Goal: Information Seeking & Learning: Learn about a topic

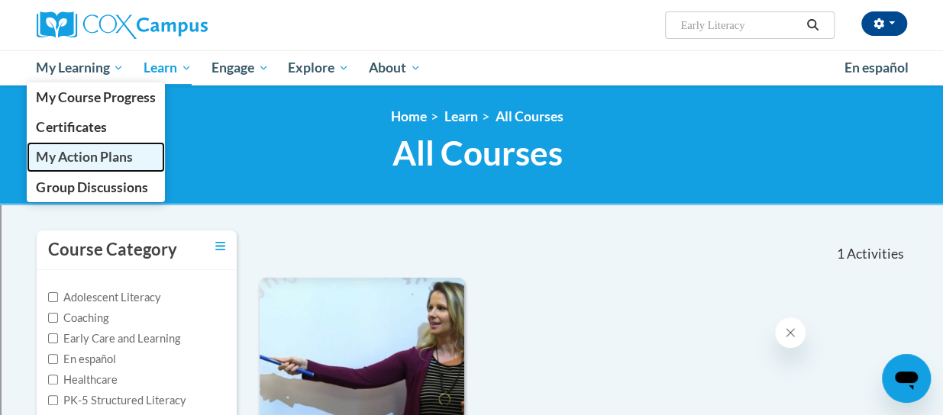
click at [92, 164] on span "My Action Plans" at bounding box center [84, 157] width 96 height 16
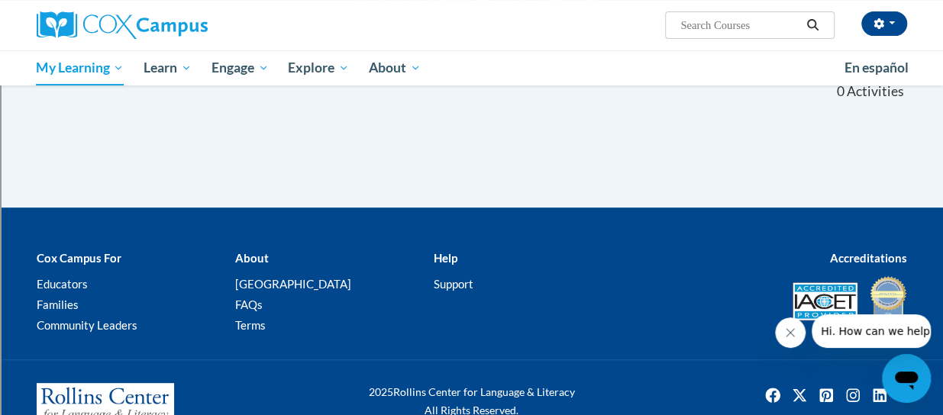
scroll to position [162, 0]
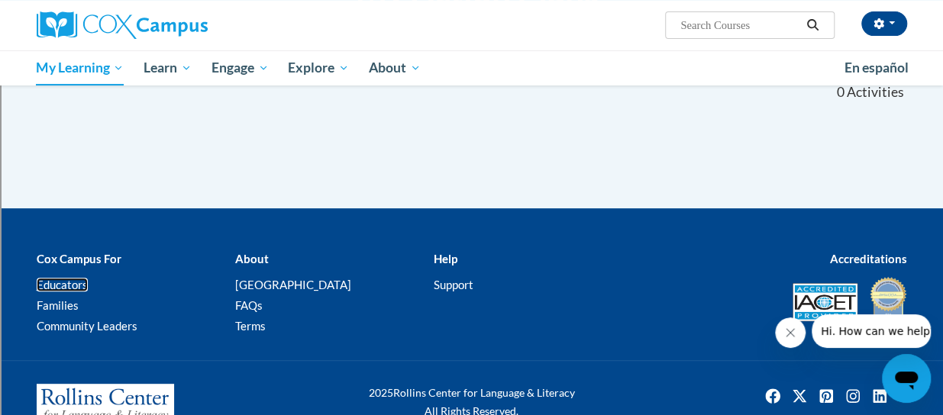
click at [47, 288] on link "Educators" at bounding box center [62, 285] width 51 height 14
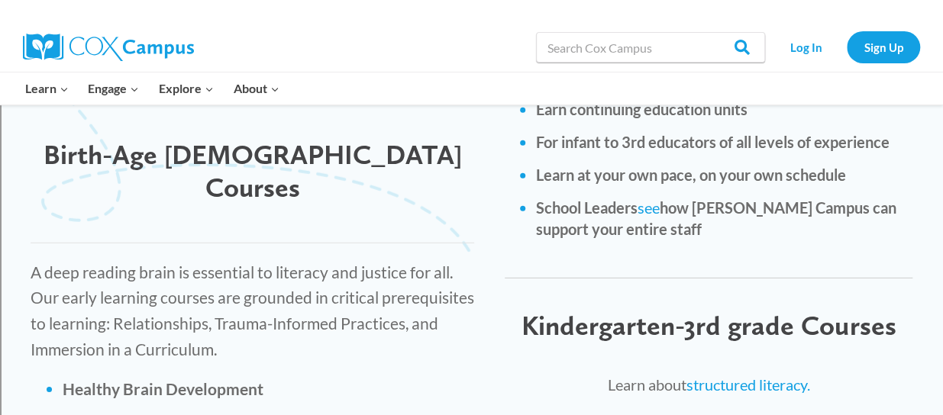
scroll to position [2089, 0]
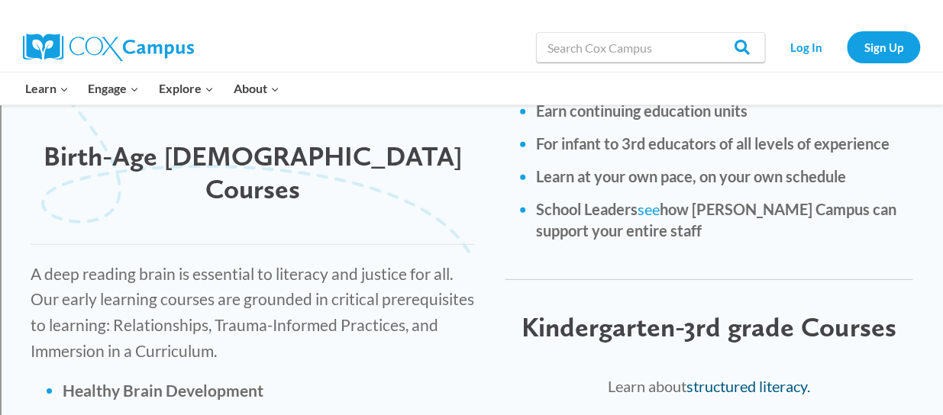
click at [722, 377] on link "structured literacy." at bounding box center [748, 386] width 124 height 18
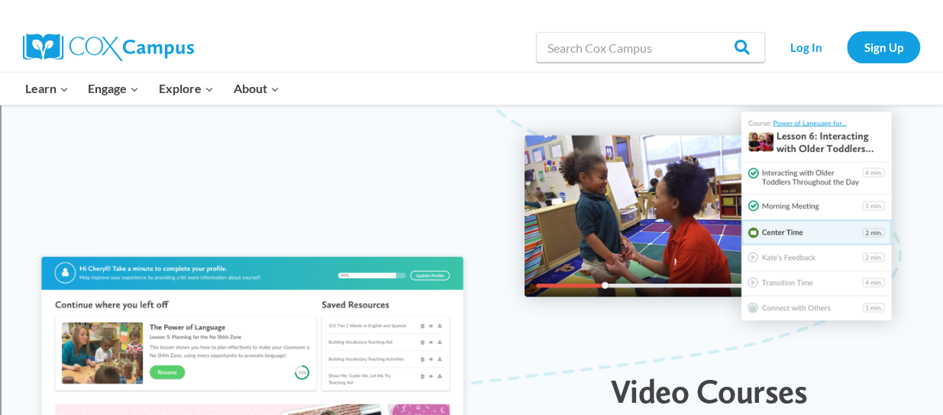
scroll to position [1607, 0]
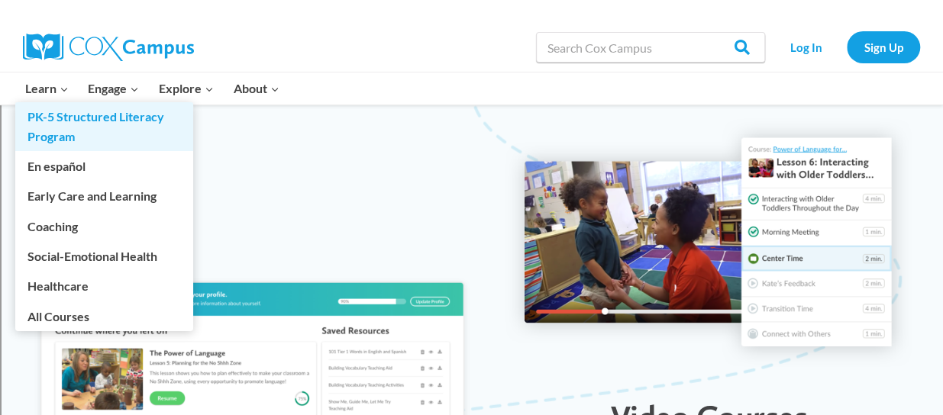
click at [66, 118] on link "PK-5 Structured Literacy Program" at bounding box center [104, 126] width 178 height 49
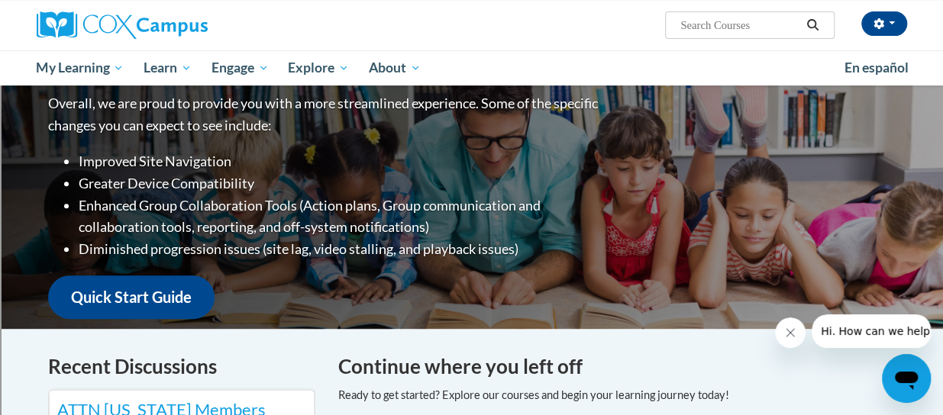
scroll to position [208, 0]
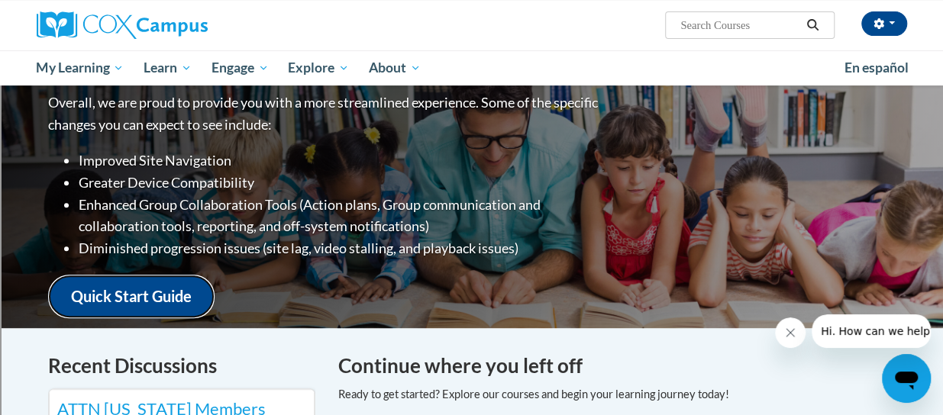
click at [140, 279] on link "Quick Start Guide" at bounding box center [131, 297] width 166 height 44
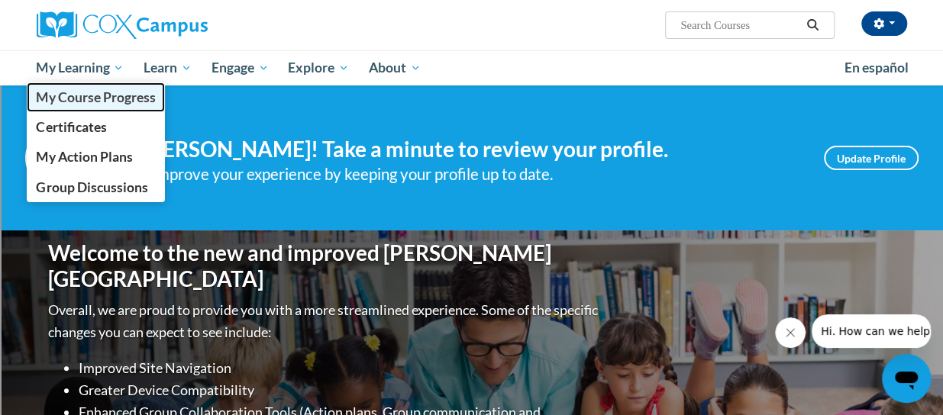
scroll to position [208, 0]
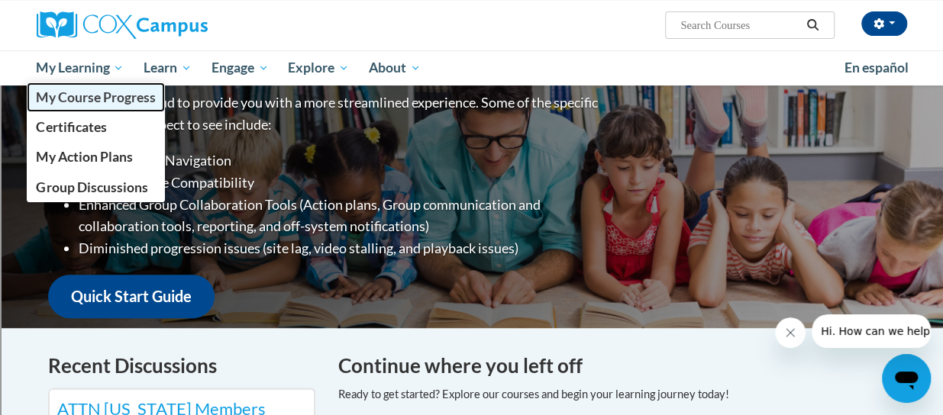
click at [85, 88] on link "My Course Progress" at bounding box center [96, 97] width 139 height 30
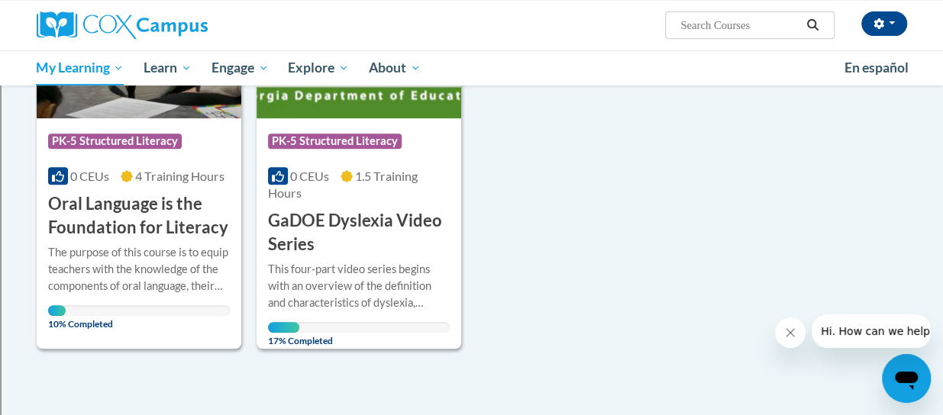
scroll to position [321, 0]
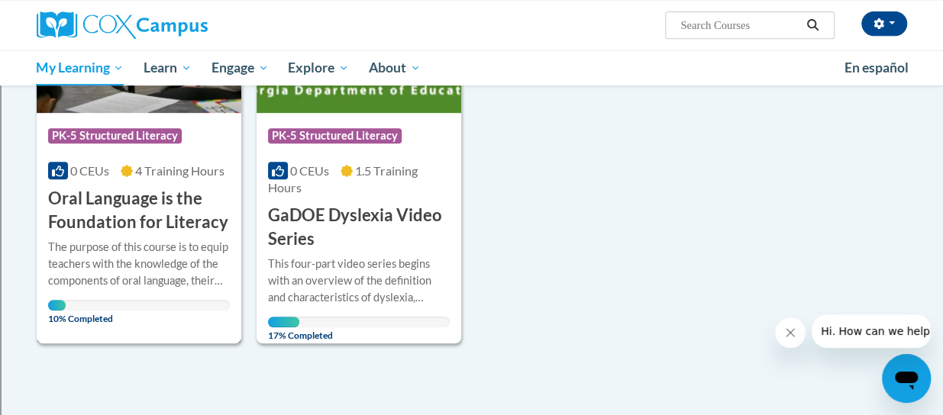
click at [170, 212] on h3 "Oral Language is the Foundation for Literacy" at bounding box center [139, 210] width 182 height 47
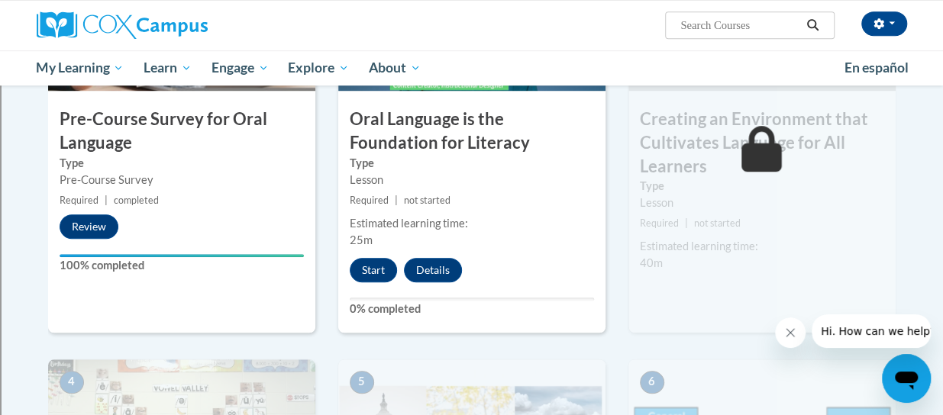
scroll to position [497, 0]
click at [426, 268] on button "Details" at bounding box center [433, 269] width 58 height 24
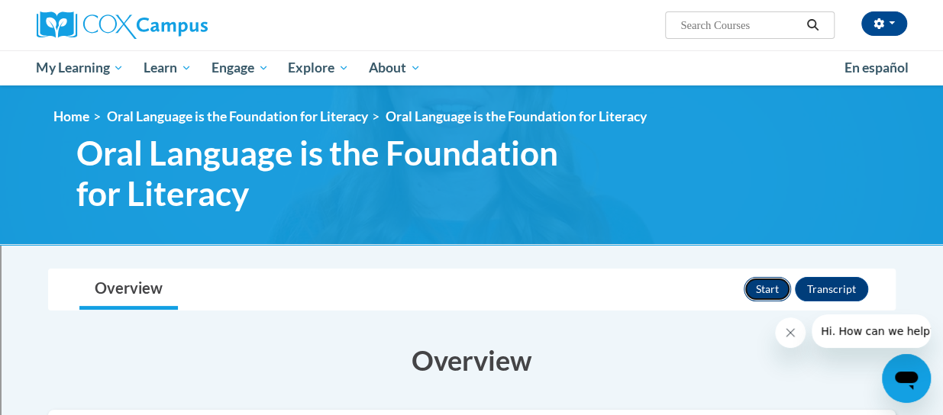
click at [758, 288] on button "Start" at bounding box center [767, 289] width 47 height 24
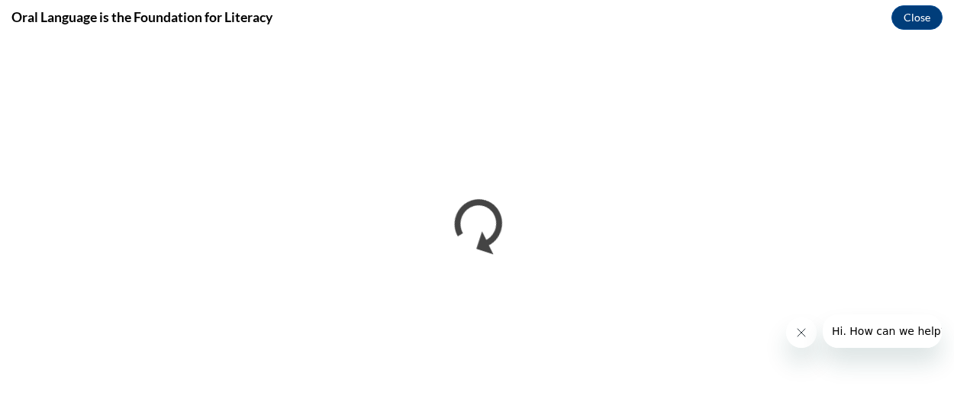
click at [798, 328] on icon "Close message from company" at bounding box center [801, 333] width 12 height 12
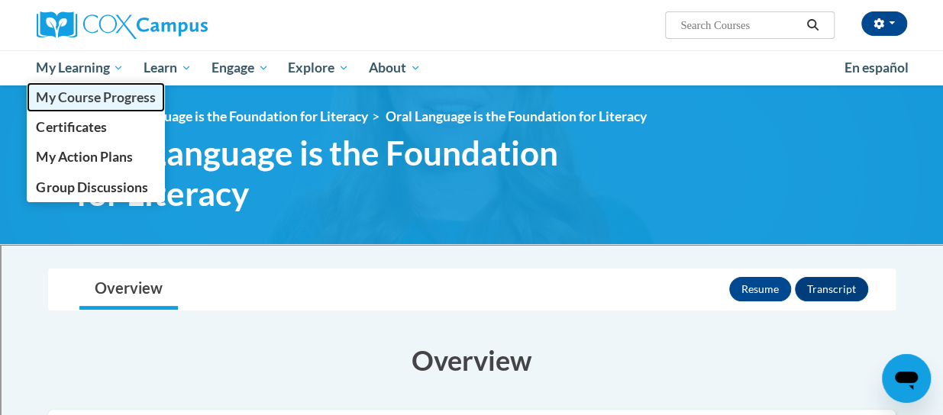
click at [96, 102] on span "My Course Progress" at bounding box center [95, 97] width 119 height 16
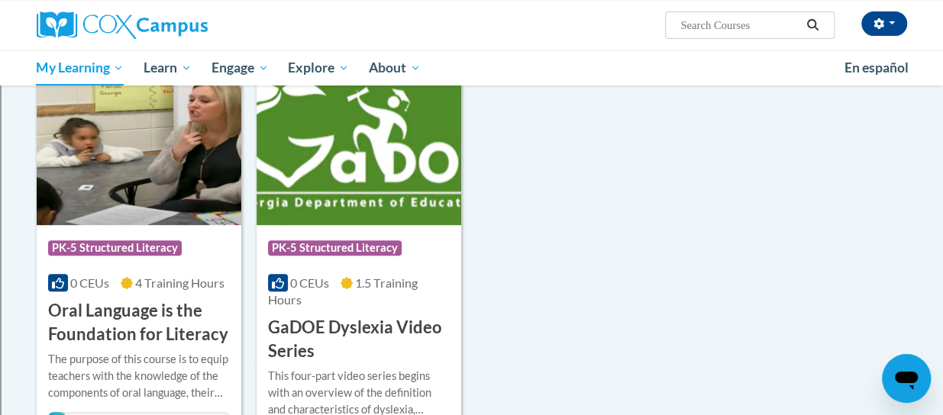
scroll to position [209, 0]
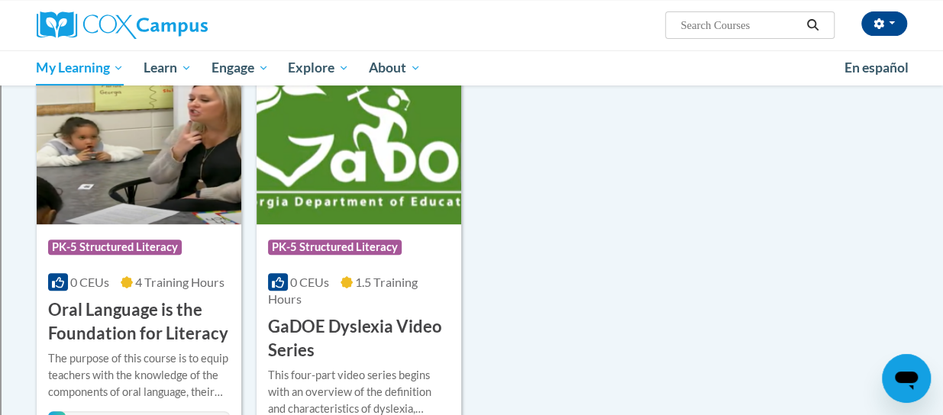
click at [124, 318] on h3 "Oral Language is the Foundation for Literacy" at bounding box center [139, 321] width 182 height 47
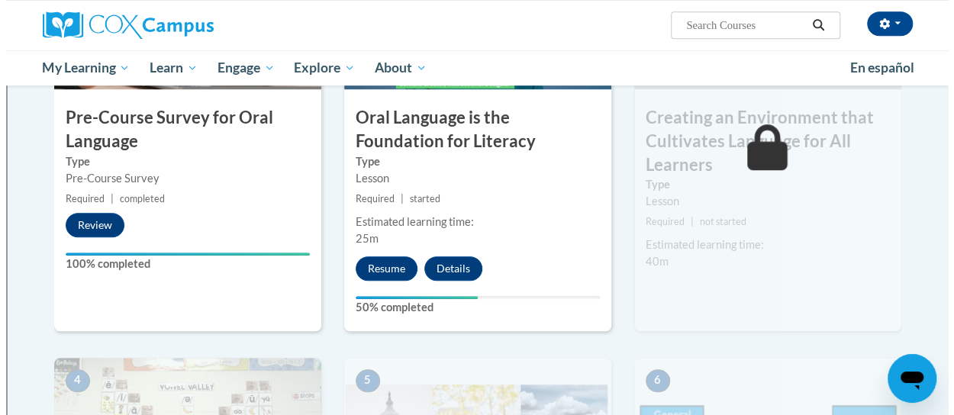
scroll to position [498, 0]
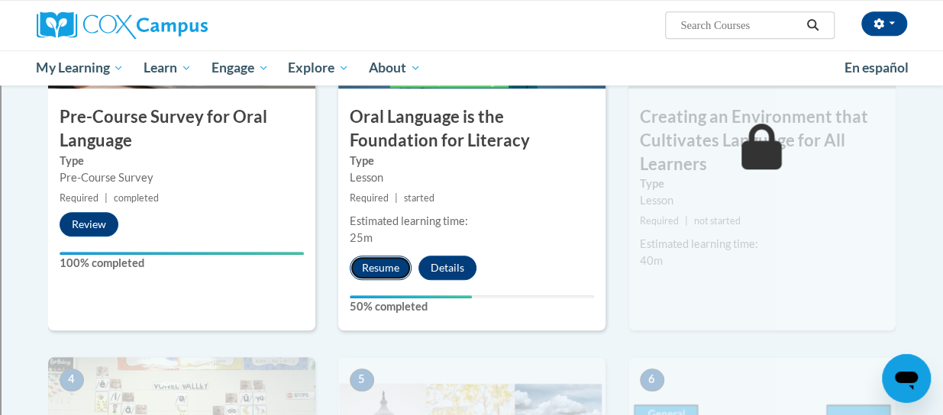
click at [386, 277] on button "Resume" at bounding box center [381, 268] width 62 height 24
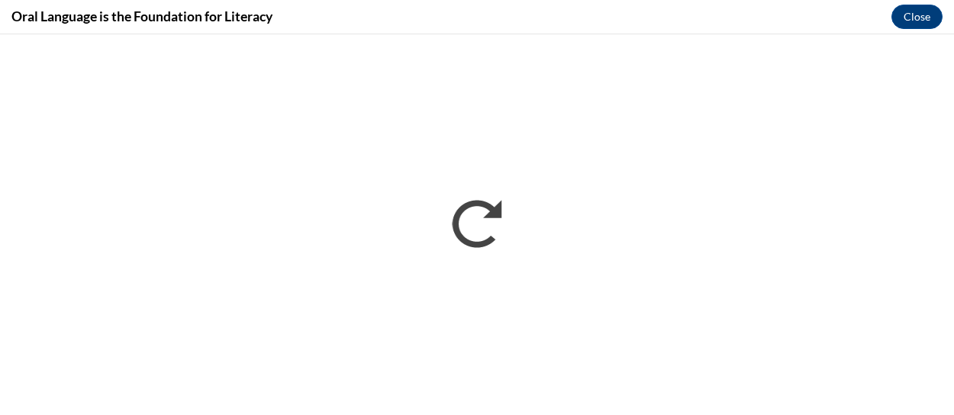
scroll to position [0, 0]
click at [901, 15] on button "Close" at bounding box center [917, 17] width 51 height 24
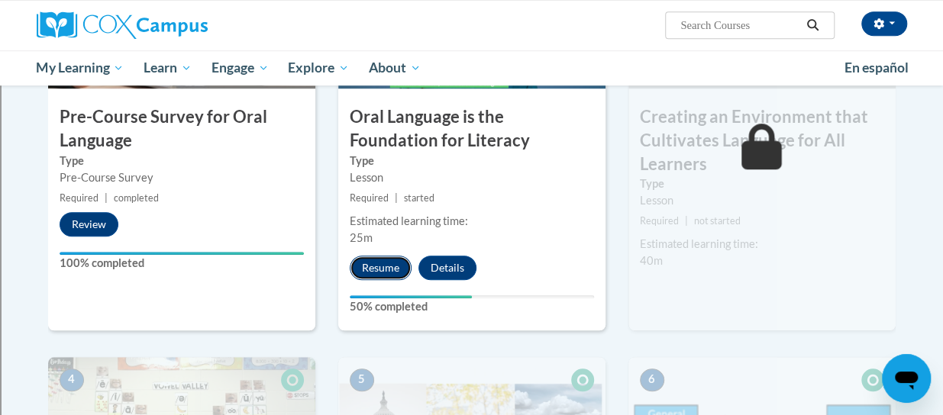
click at [374, 265] on button "Resume" at bounding box center [381, 268] width 62 height 24
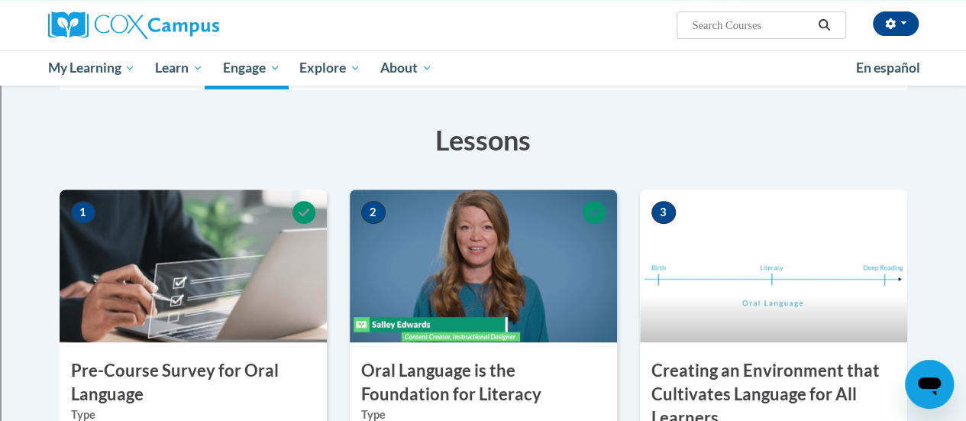
scroll to position [242, 0]
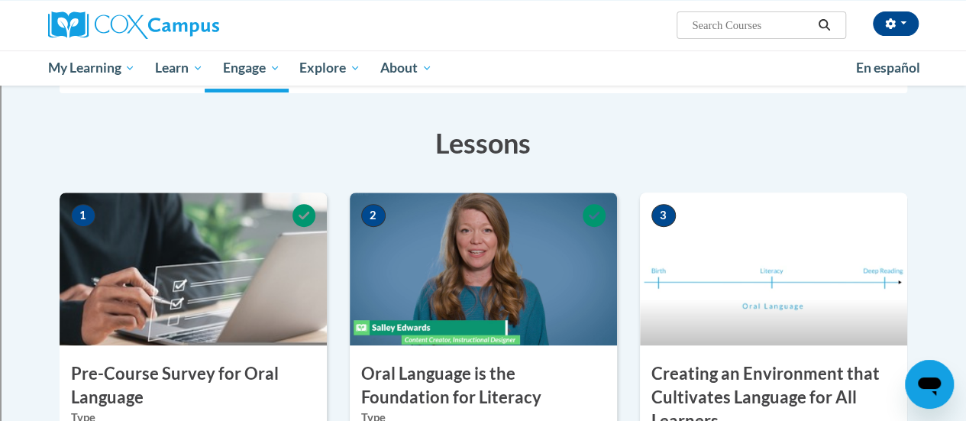
click at [713, 28] on input "Search..." at bounding box center [751, 25] width 122 height 18
type input "oral lang"
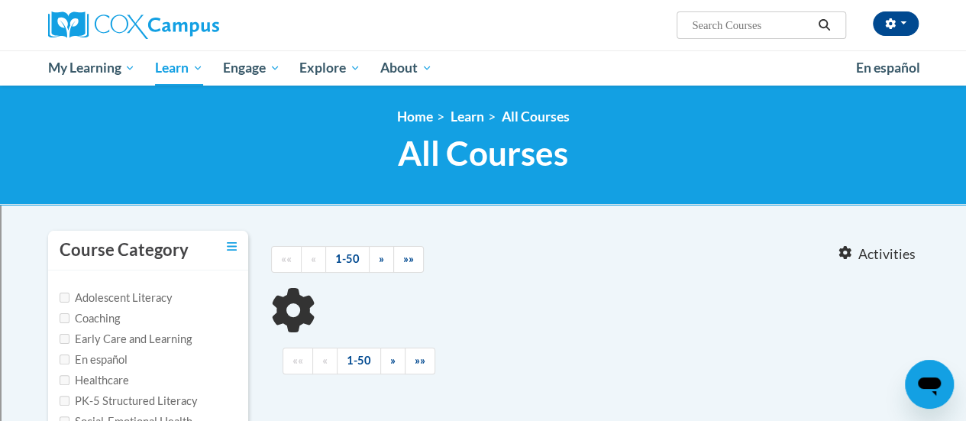
type input "oral lang"
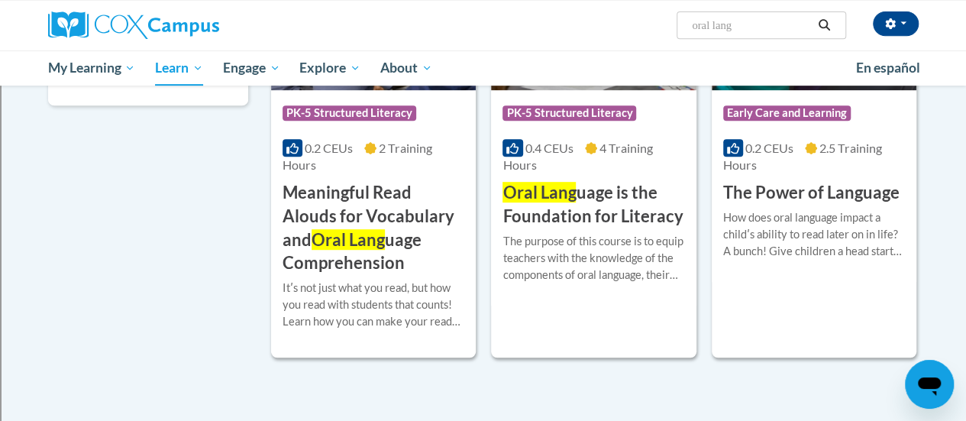
scroll to position [350, 0]
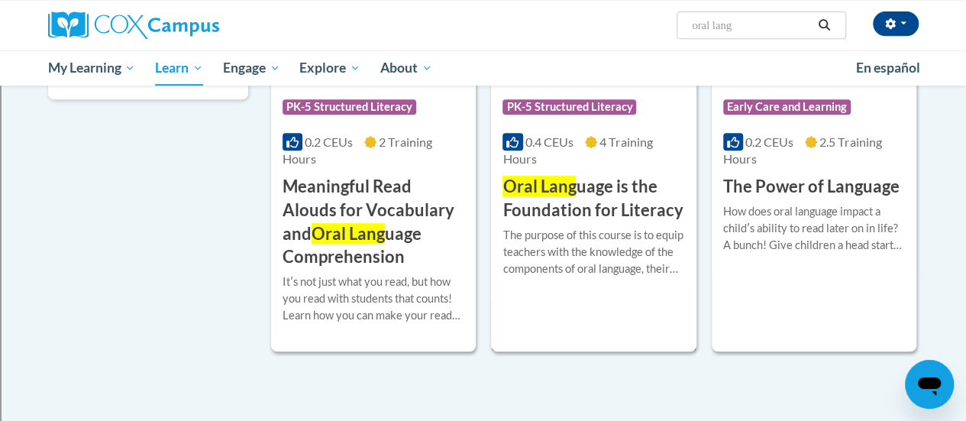
click at [611, 192] on h3 "Oral Lang uage is the Foundation for Literacy" at bounding box center [593, 198] width 182 height 47
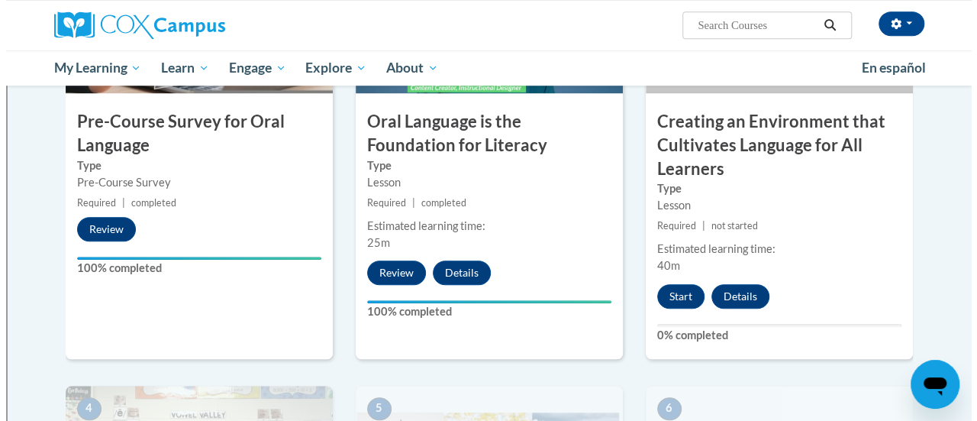
scroll to position [493, 0]
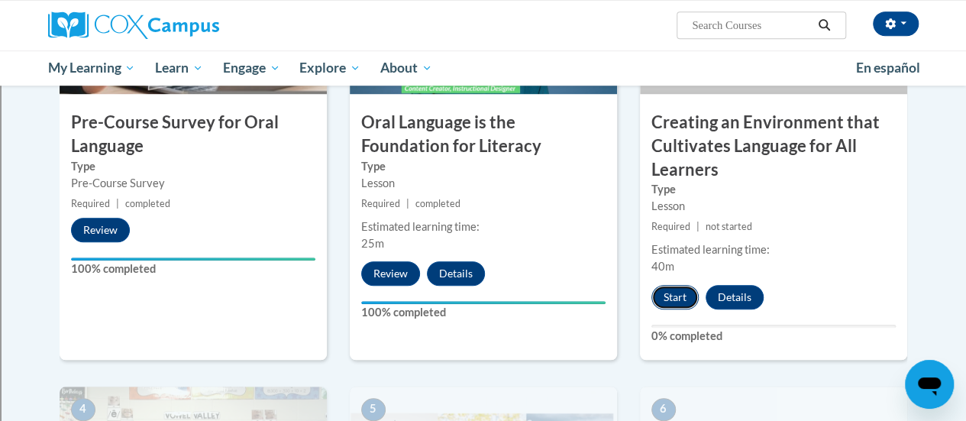
click at [682, 298] on button "Start" at bounding box center [674, 297] width 47 height 24
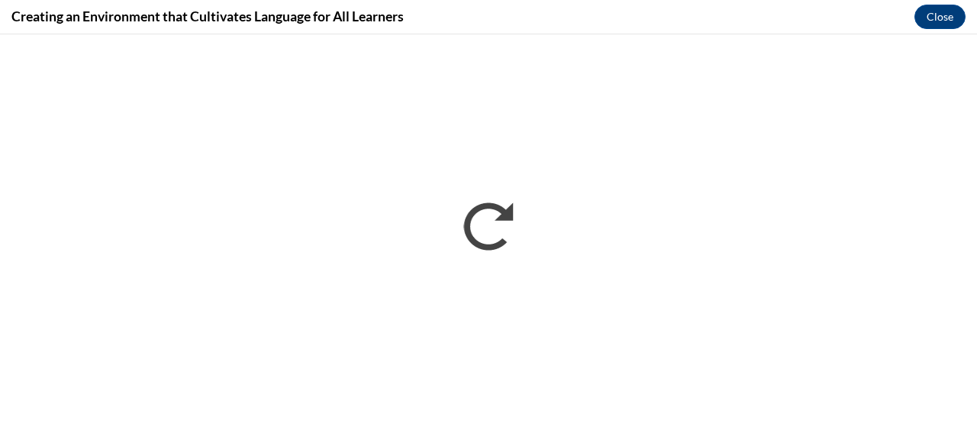
scroll to position [0, 0]
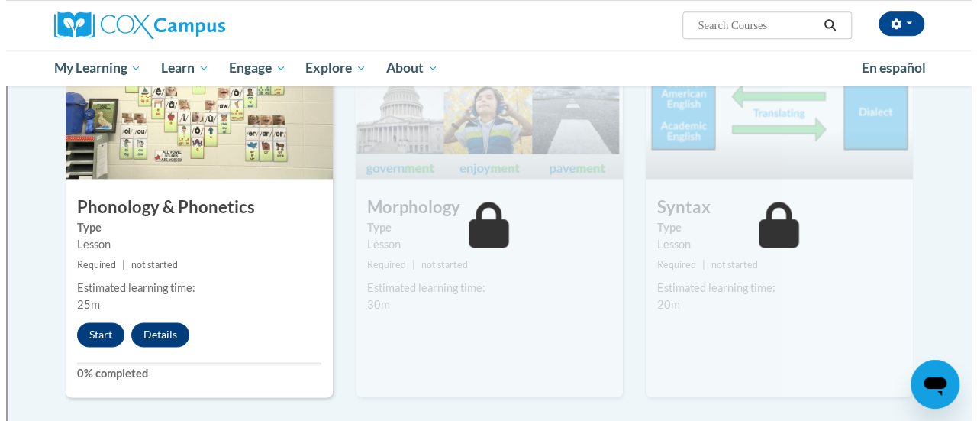
scroll to position [854, 0]
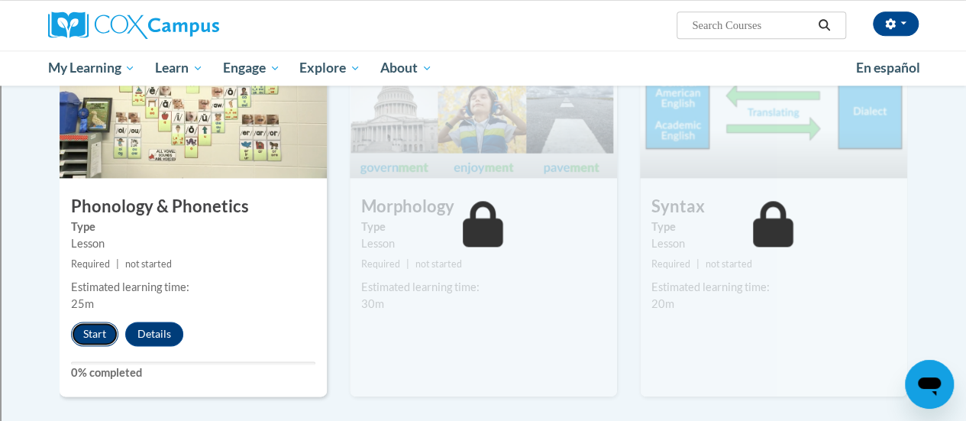
click at [85, 335] on button "Start" at bounding box center [94, 333] width 47 height 24
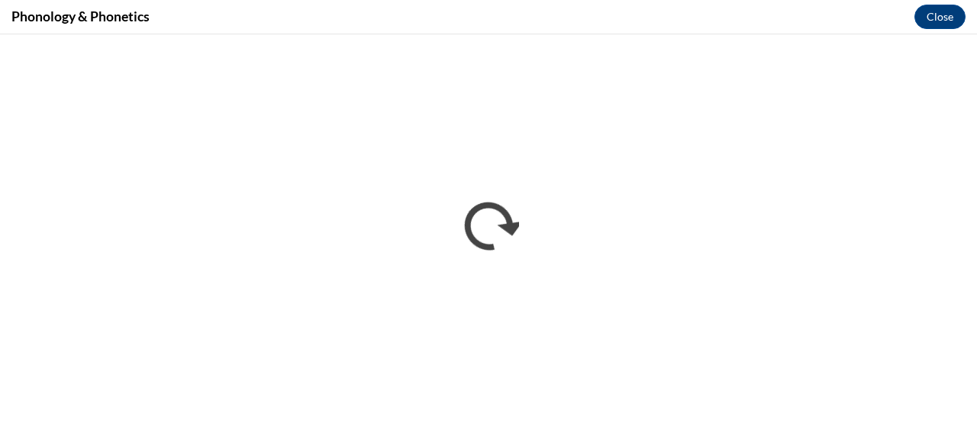
scroll to position [0, 0]
